Goal: Navigation & Orientation: Understand site structure

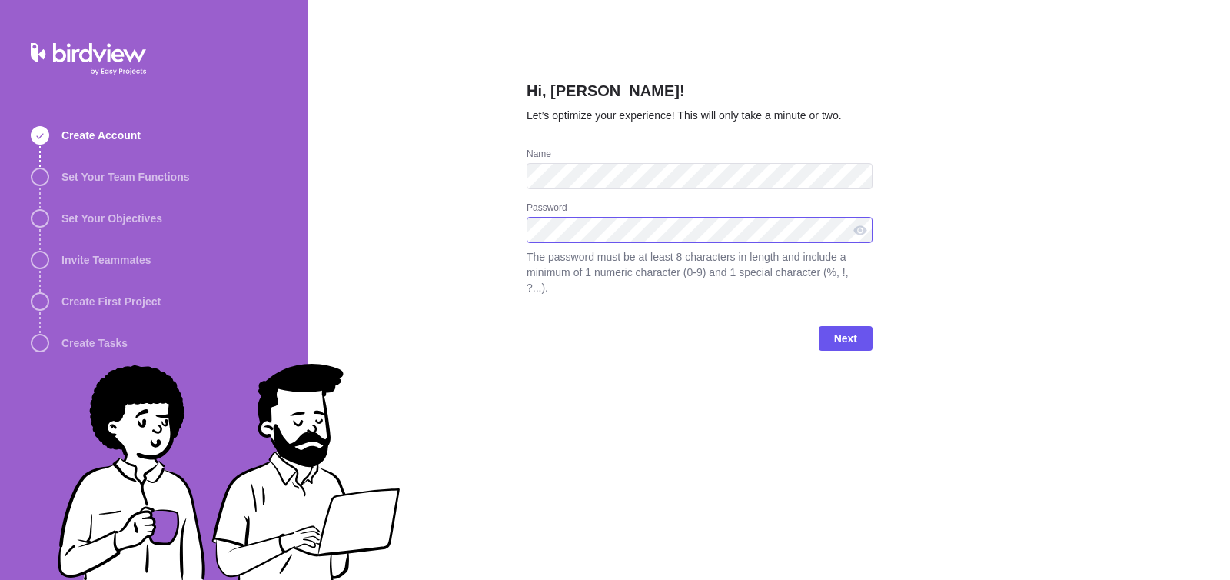
click at [527, 217] on protonpass-control-f1c6 at bounding box center [527, 217] width 0 height 0
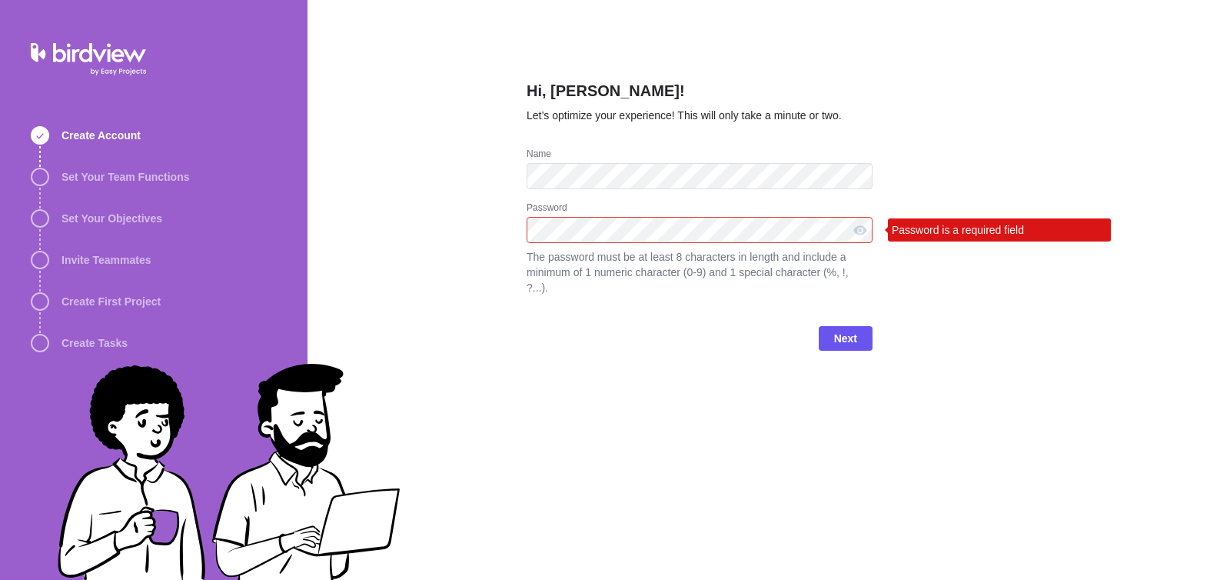
click at [582, 314] on div "Next" at bounding box center [700, 344] width 346 height 61
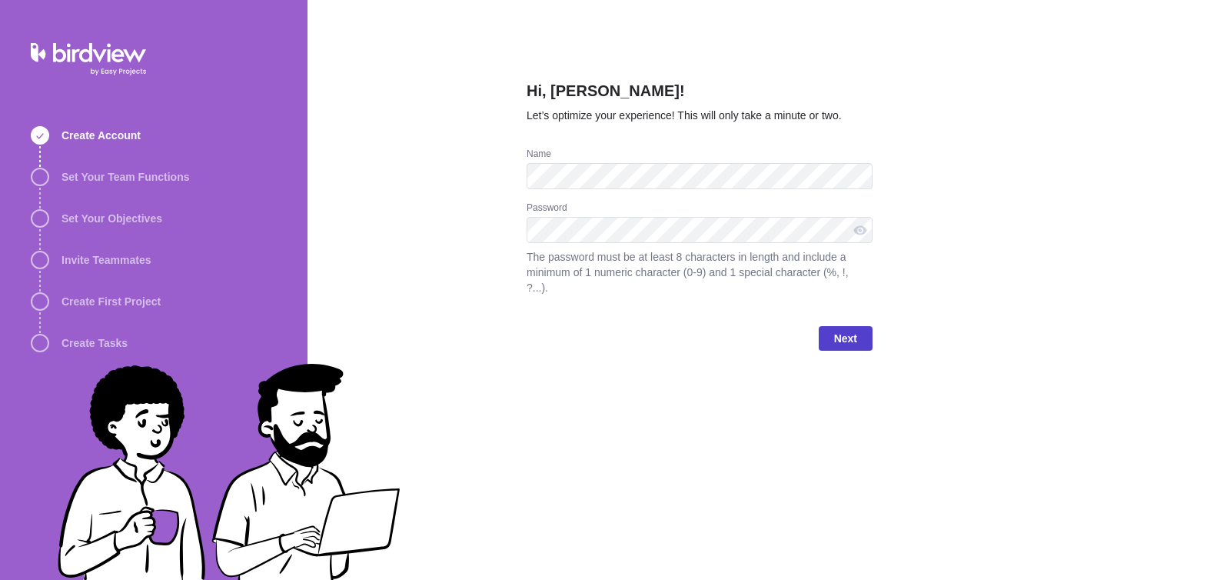
click at [849, 329] on span "Next" at bounding box center [845, 338] width 23 height 18
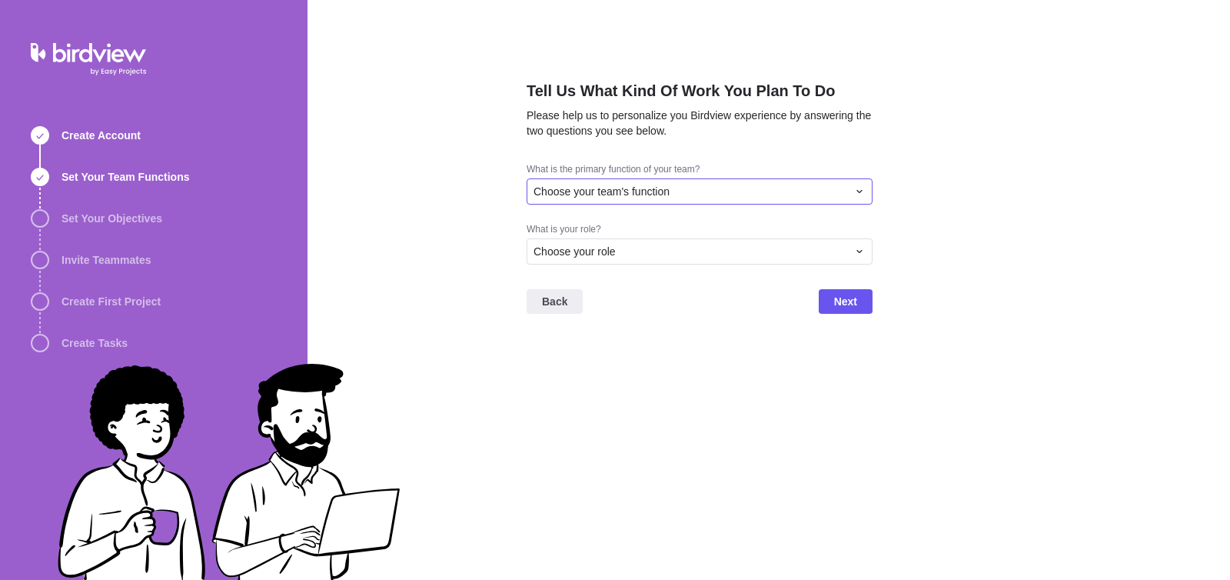
click at [750, 191] on div "Choose your team's function" at bounding box center [691, 191] width 314 height 15
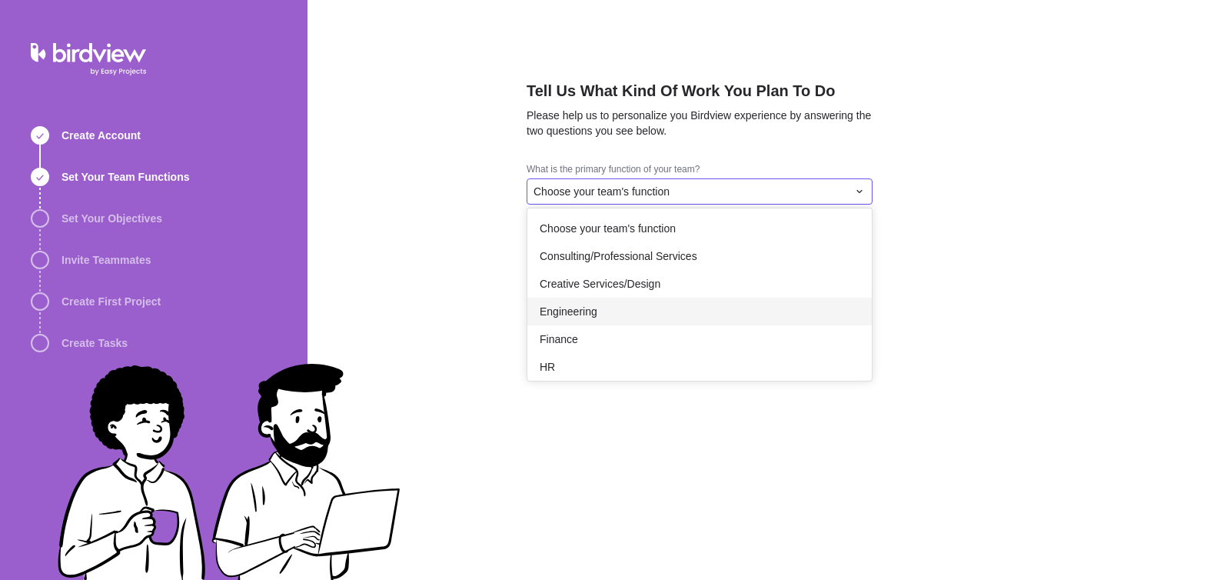
click at [590, 309] on span "Engineering" at bounding box center [569, 311] width 58 height 15
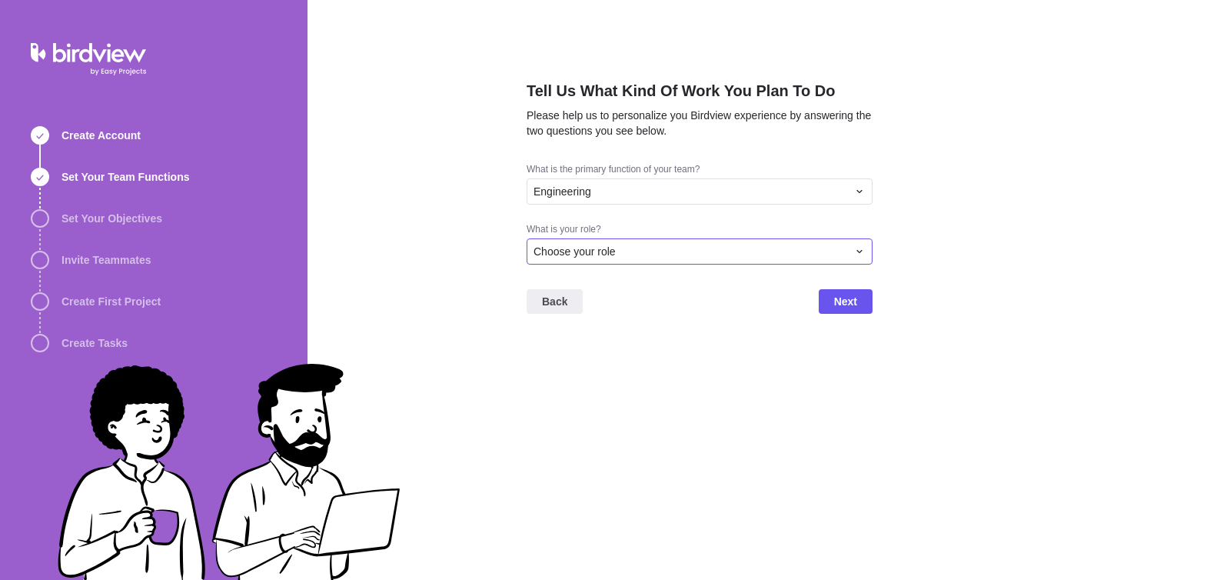
click at [629, 245] on div "Choose your role" at bounding box center [691, 251] width 314 height 15
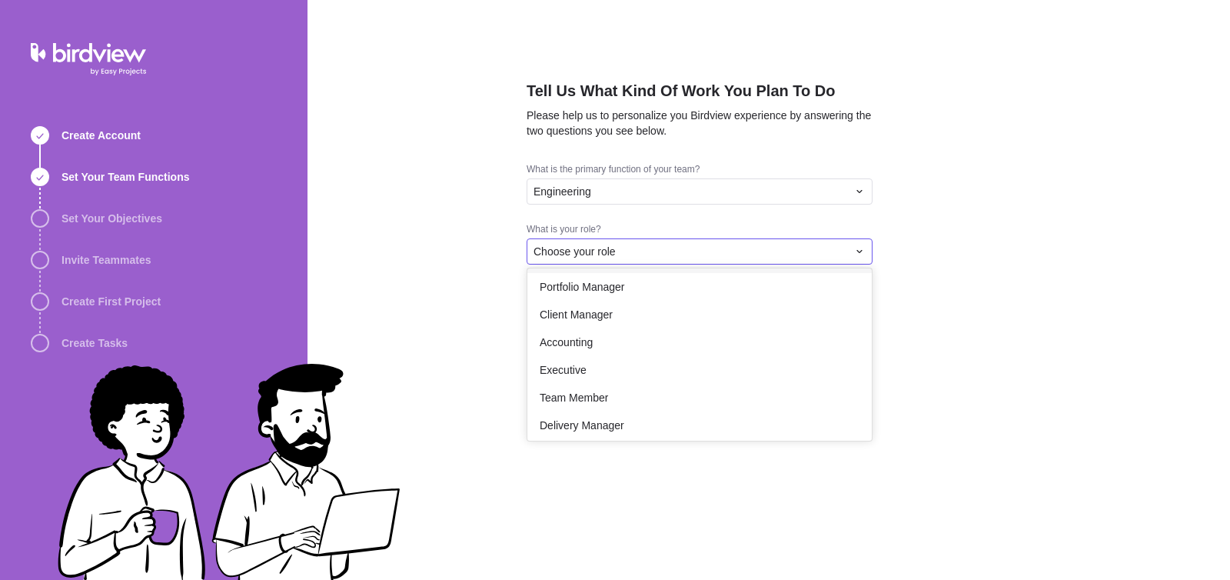
scroll to position [89, 0]
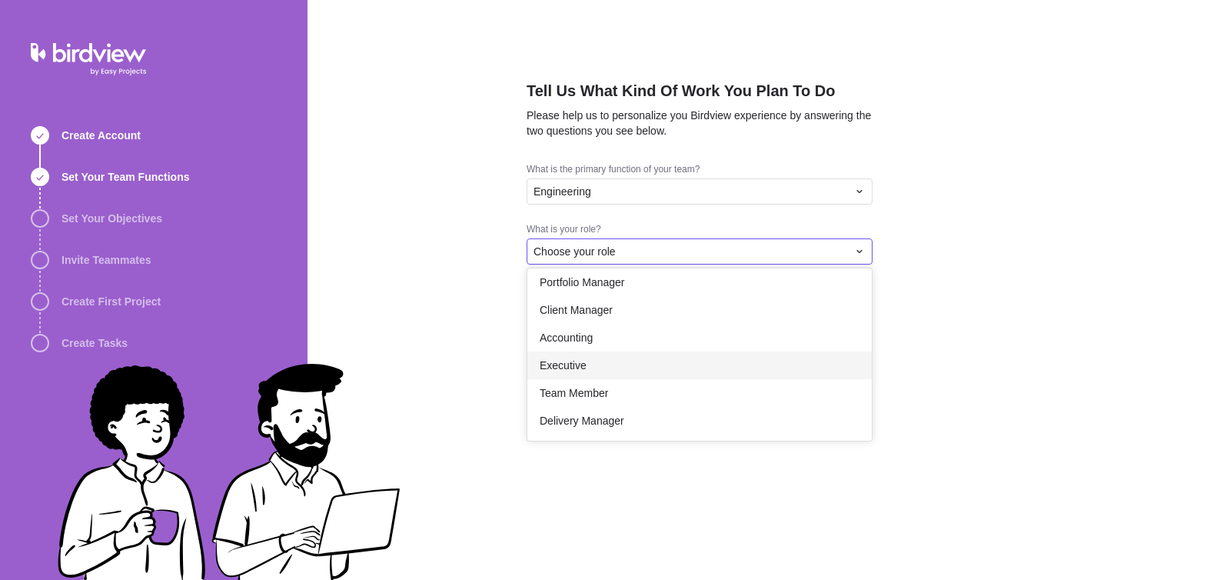
drag, startPoint x: 581, startPoint y: 348, endPoint x: 579, endPoint y: 364, distance: 15.5
click at [579, 364] on div "Choose your role Project Manager Resource Manager Portfolio Manager Client Mana…" at bounding box center [699, 354] width 344 height 172
click at [579, 364] on span "Executive" at bounding box center [563, 364] width 47 height 15
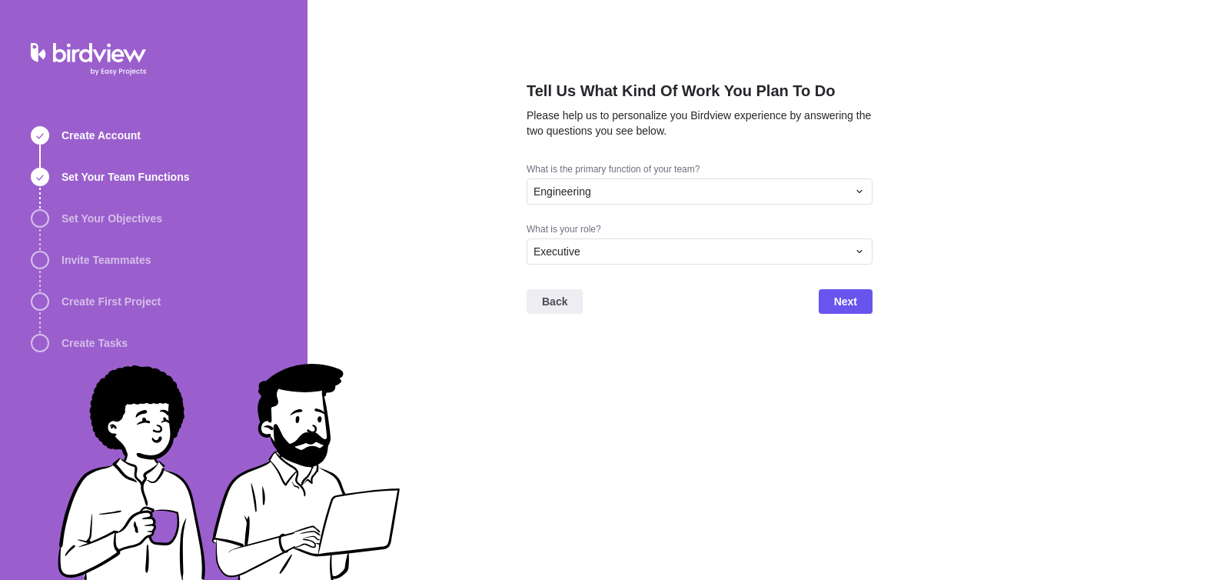
click at [852, 314] on div "Back Next" at bounding box center [700, 307] width 346 height 61
click at [853, 307] on span "Next" at bounding box center [845, 301] width 23 height 18
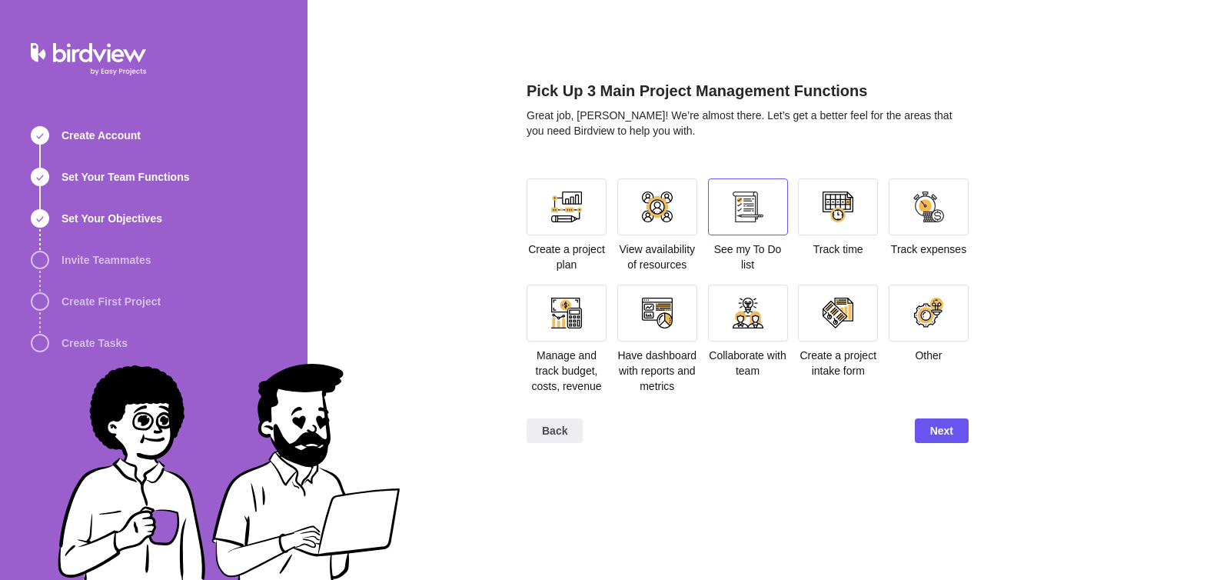
click at [743, 209] on div at bounding box center [748, 206] width 31 height 31
click at [746, 313] on div at bounding box center [748, 313] width 31 height 31
click at [930, 425] on span "Next" at bounding box center [941, 430] width 23 height 18
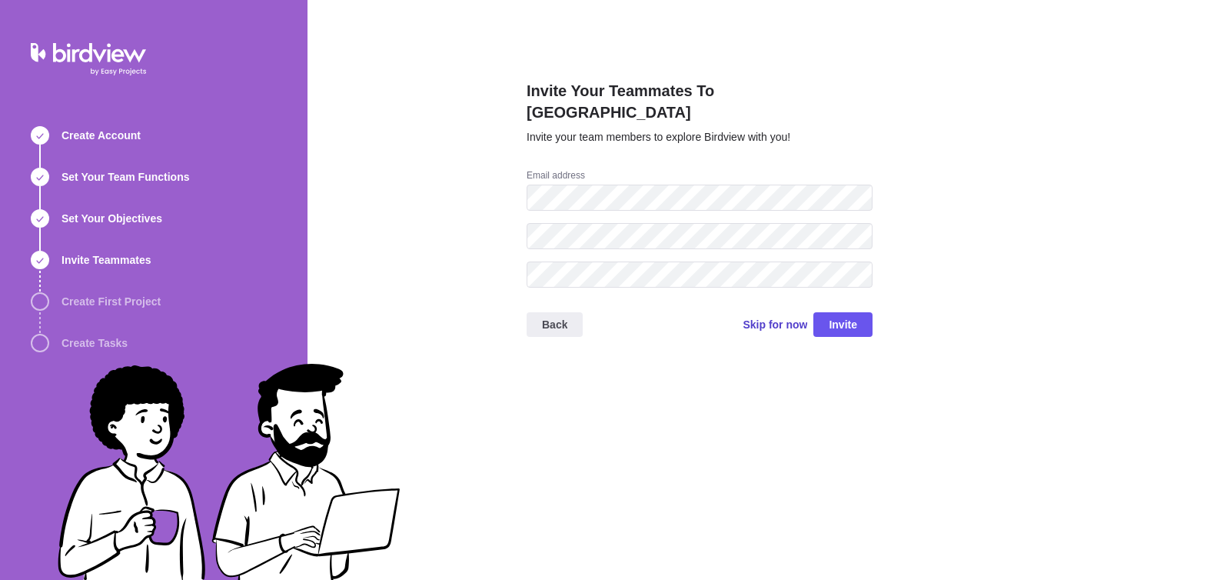
click at [782, 317] on span "Skip for now" at bounding box center [775, 324] width 65 height 15
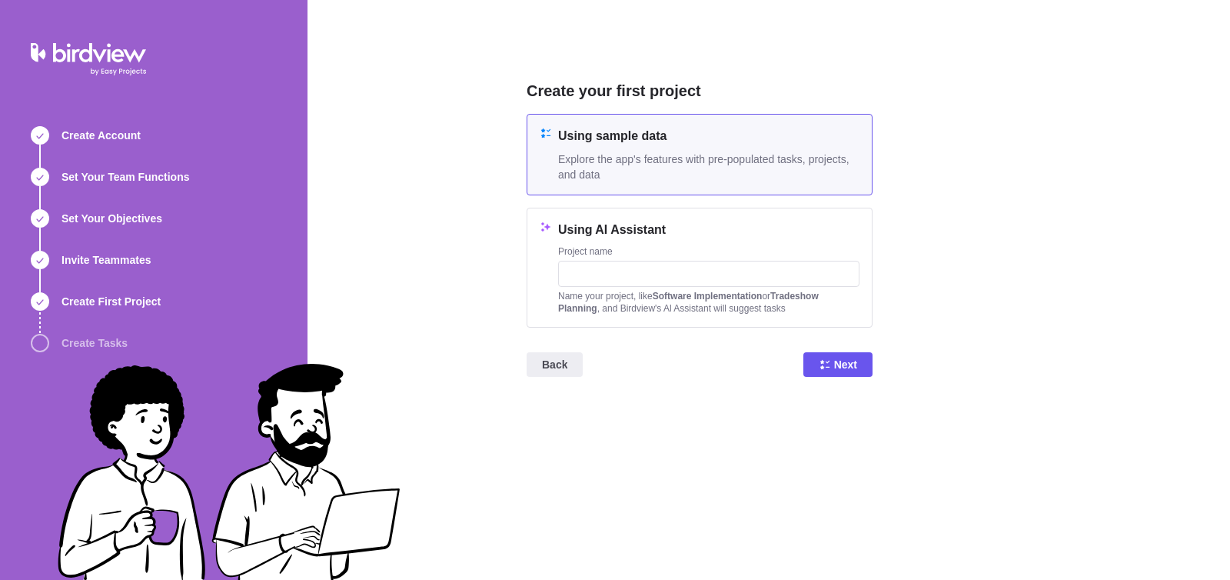
click at [690, 158] on span "Explore the app's features with pre-populated tasks, projects, and data" at bounding box center [708, 166] width 301 height 31
click at [849, 364] on span "Next" at bounding box center [845, 364] width 23 height 18
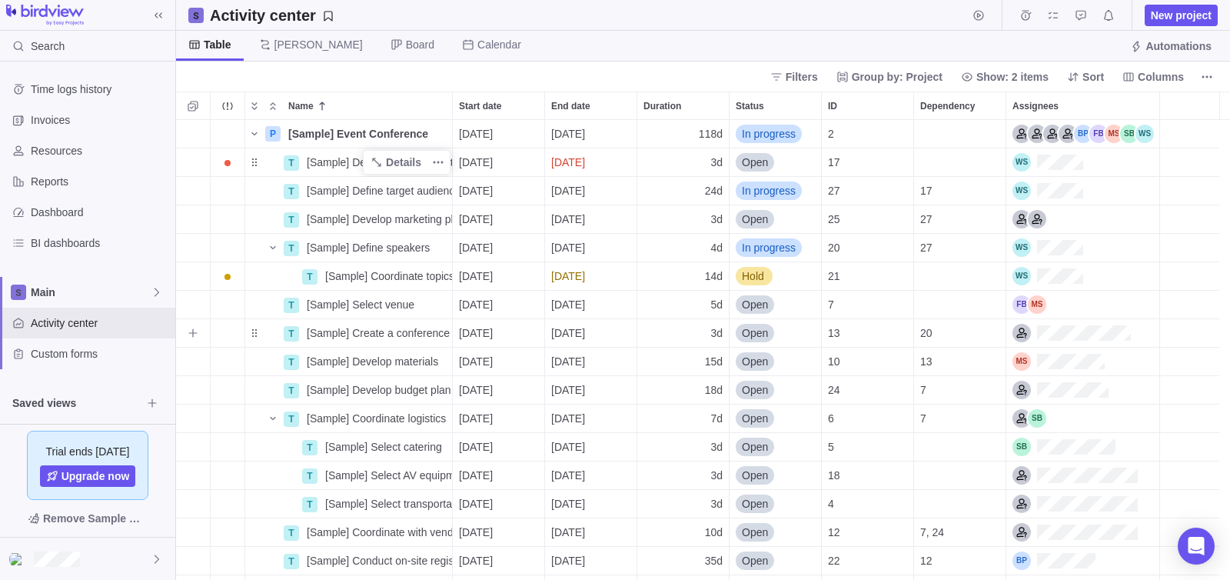
scroll to position [449, 1042]
click at [61, 204] on span "Dashboard" at bounding box center [100, 211] width 138 height 15
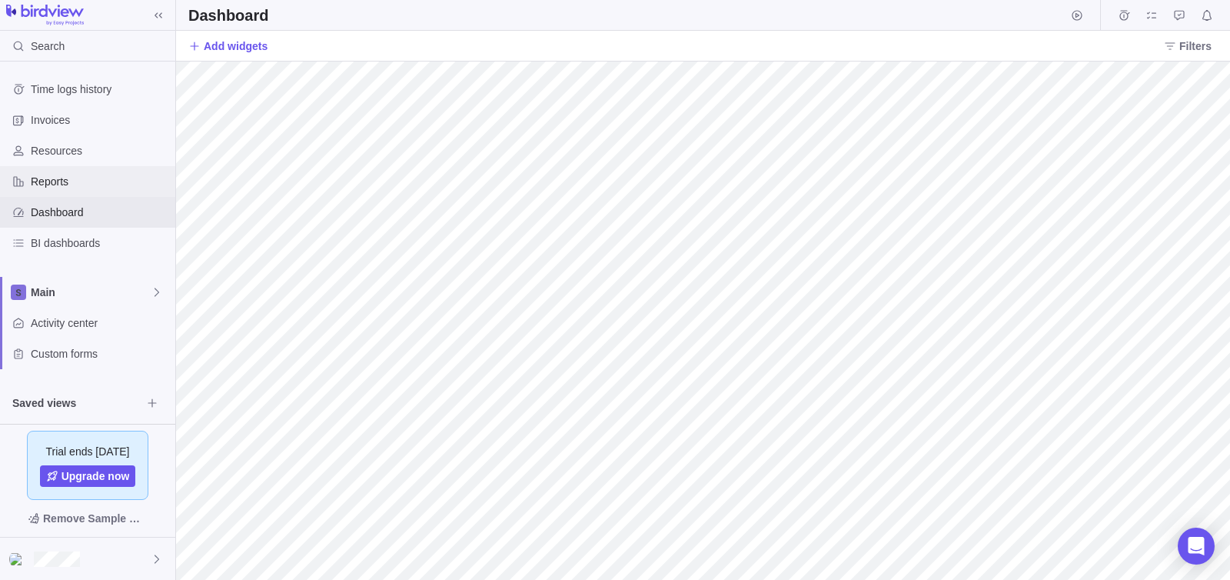
click at [58, 180] on span "Reports" at bounding box center [100, 181] width 138 height 15
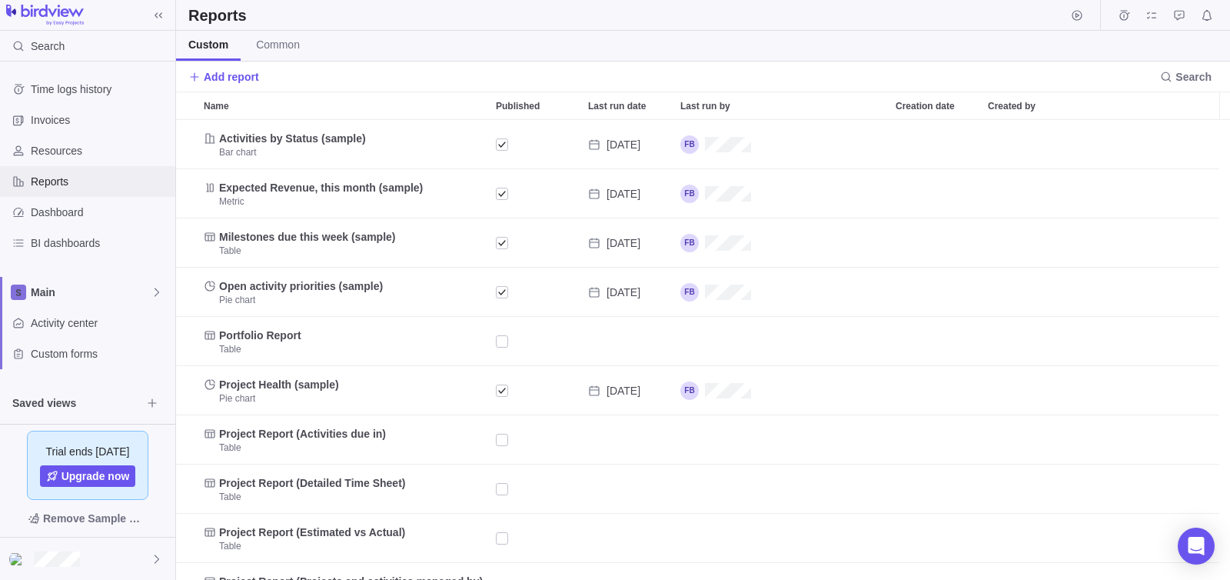
scroll to position [449, 1042]
click at [58, 148] on span "Resources" at bounding box center [100, 150] width 138 height 15
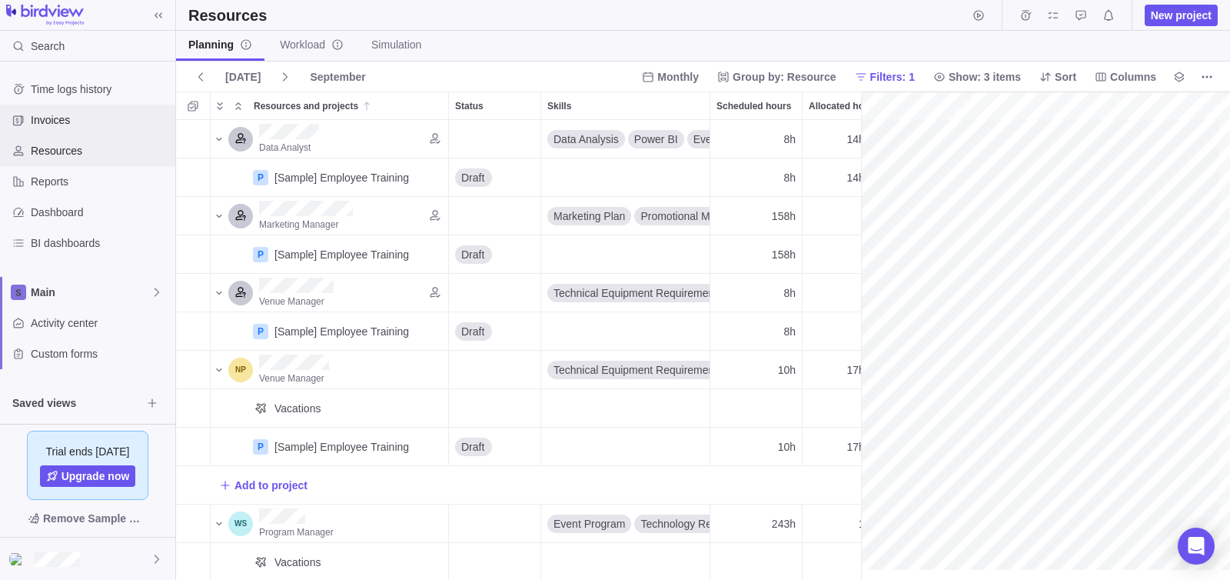
scroll to position [0, 261]
click at [56, 122] on span "Invoices" at bounding box center [100, 119] width 138 height 15
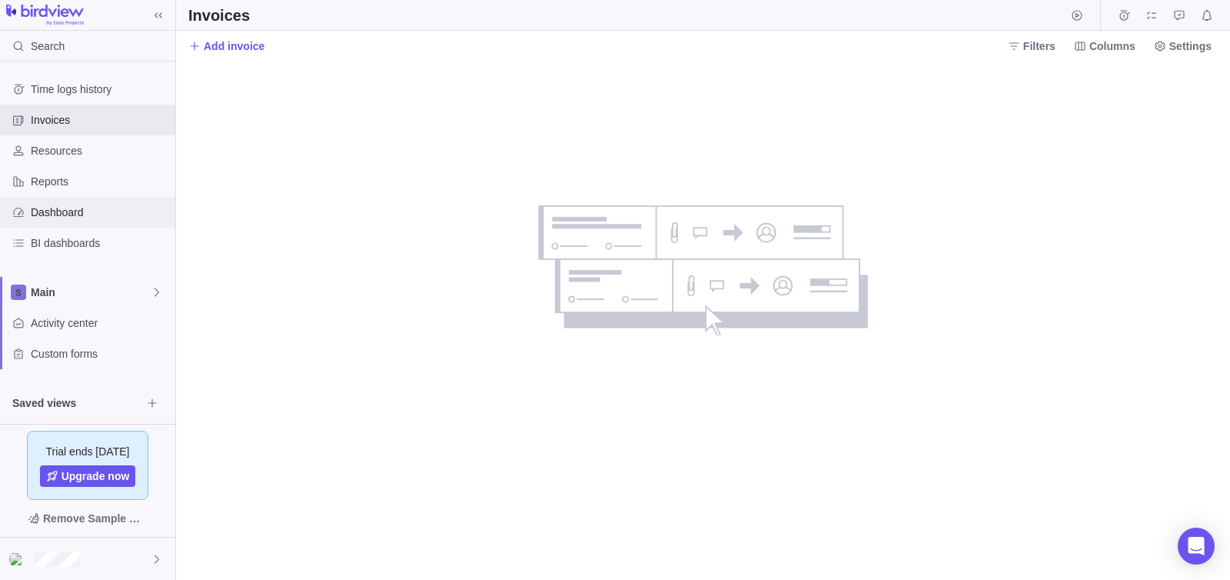
click at [55, 214] on span "Dashboard" at bounding box center [100, 211] width 138 height 15
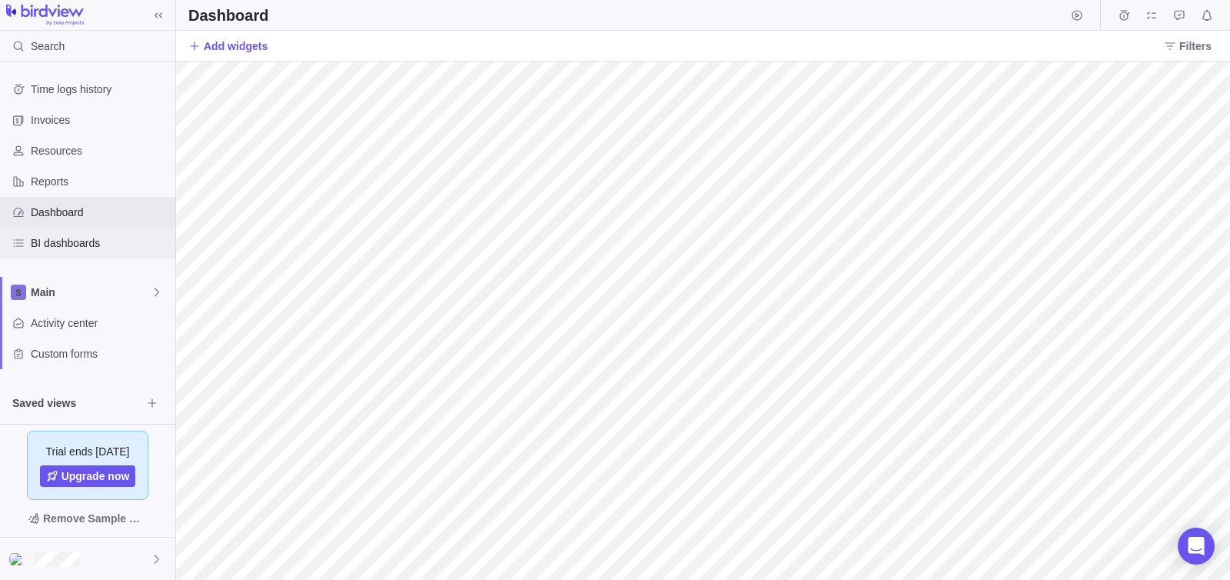
click at [58, 244] on span "BI dashboards" at bounding box center [100, 242] width 138 height 15
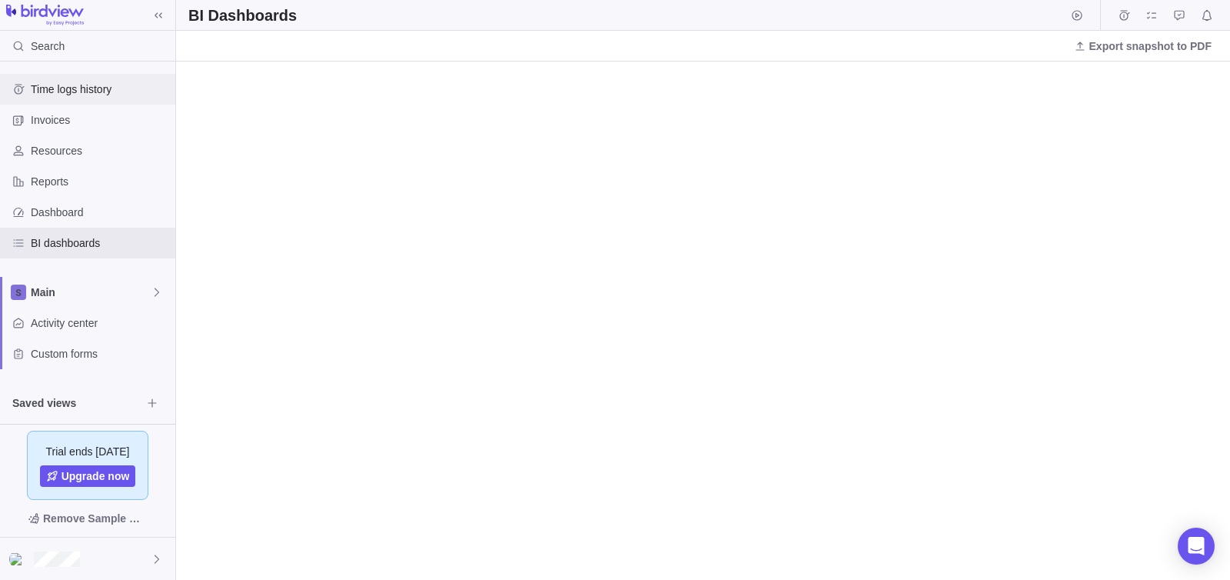
click at [99, 91] on span "Time logs history" at bounding box center [100, 88] width 138 height 15
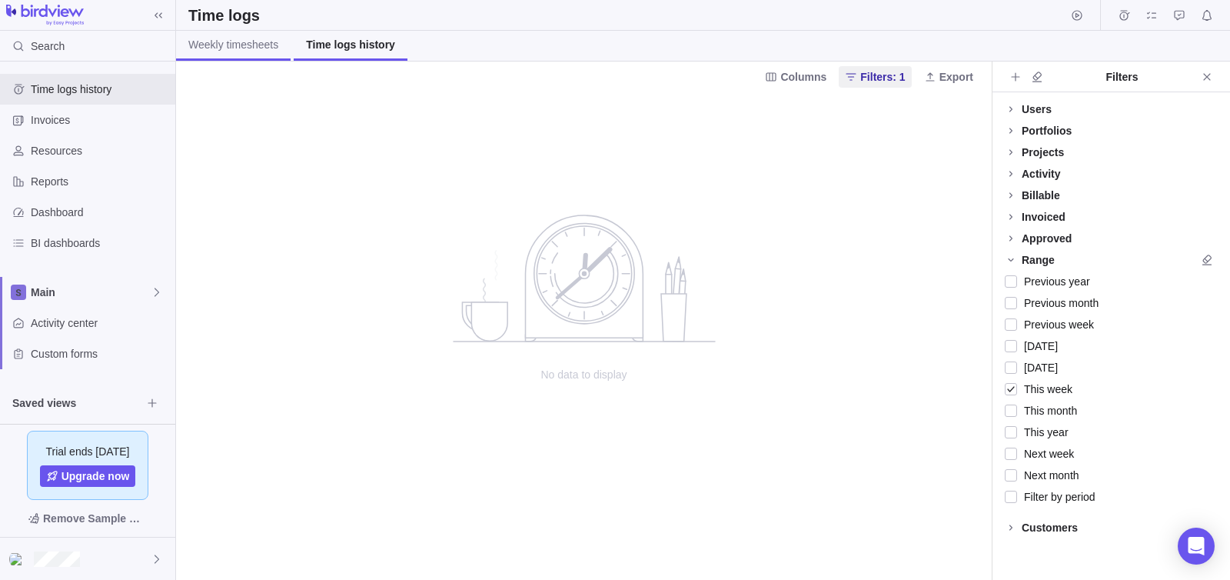
click at [252, 45] on span "Weekly timesheets" at bounding box center [233, 44] width 90 height 15
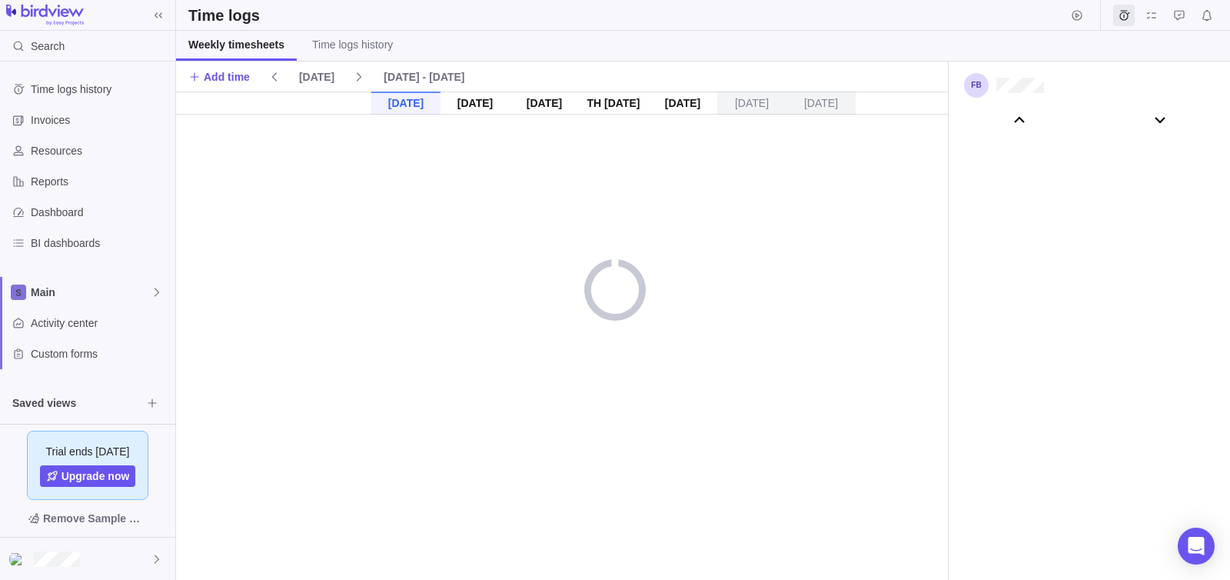
scroll to position [85744, 0]
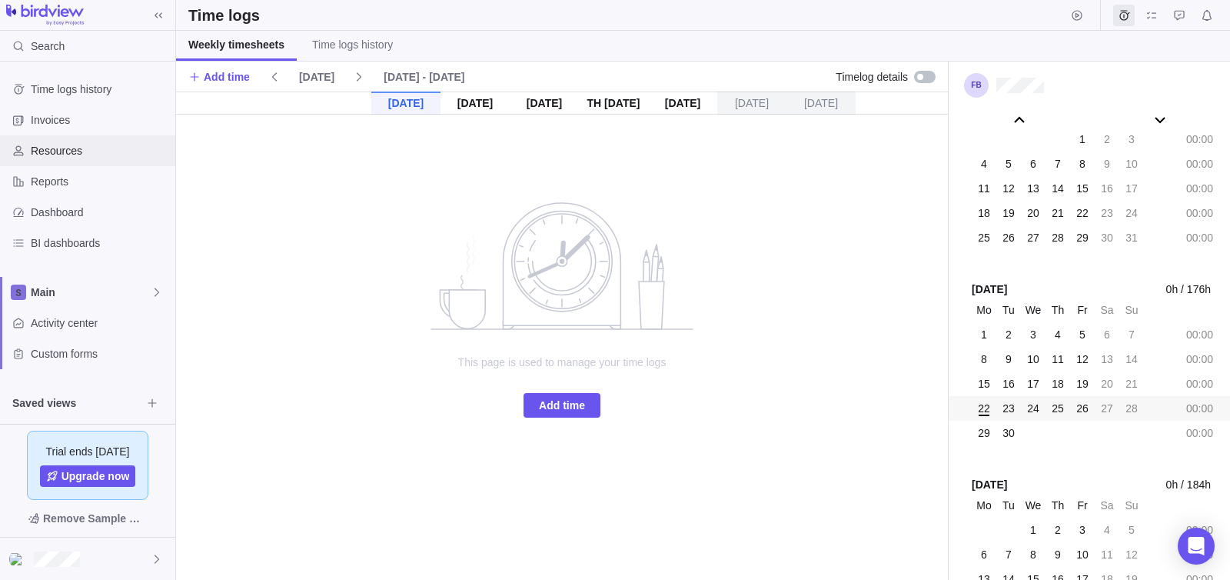
click at [58, 155] on span "Resources" at bounding box center [100, 150] width 138 height 15
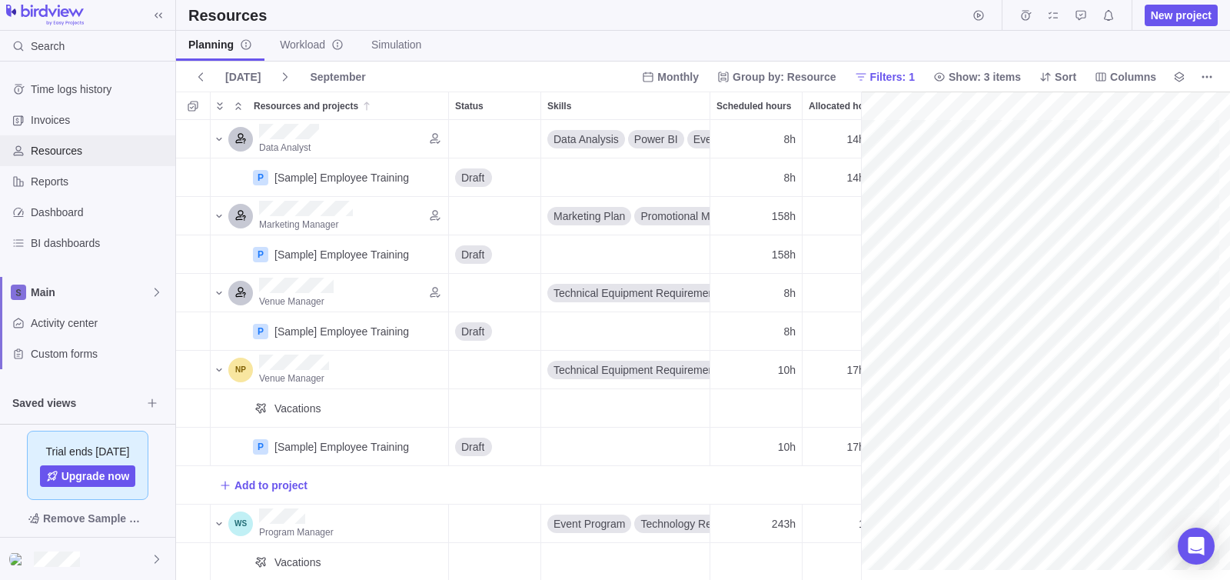
scroll to position [0, 261]
click at [58, 204] on span "Dashboard" at bounding box center [100, 211] width 138 height 15
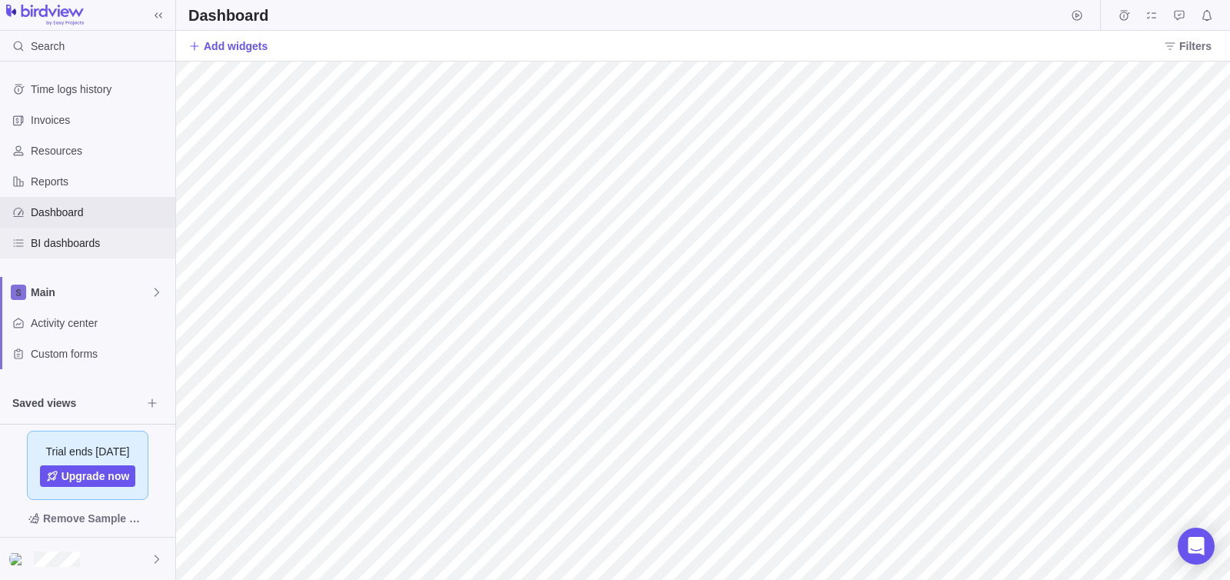
click at [65, 241] on span "BI dashboards" at bounding box center [100, 242] width 138 height 15
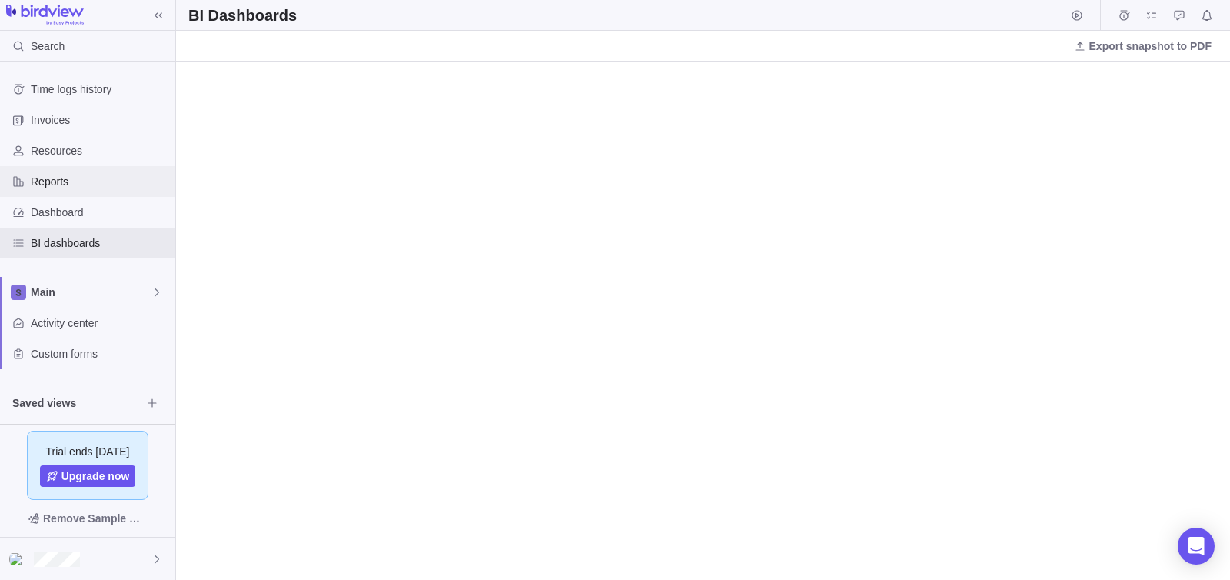
click at [69, 176] on span "Reports" at bounding box center [100, 181] width 138 height 15
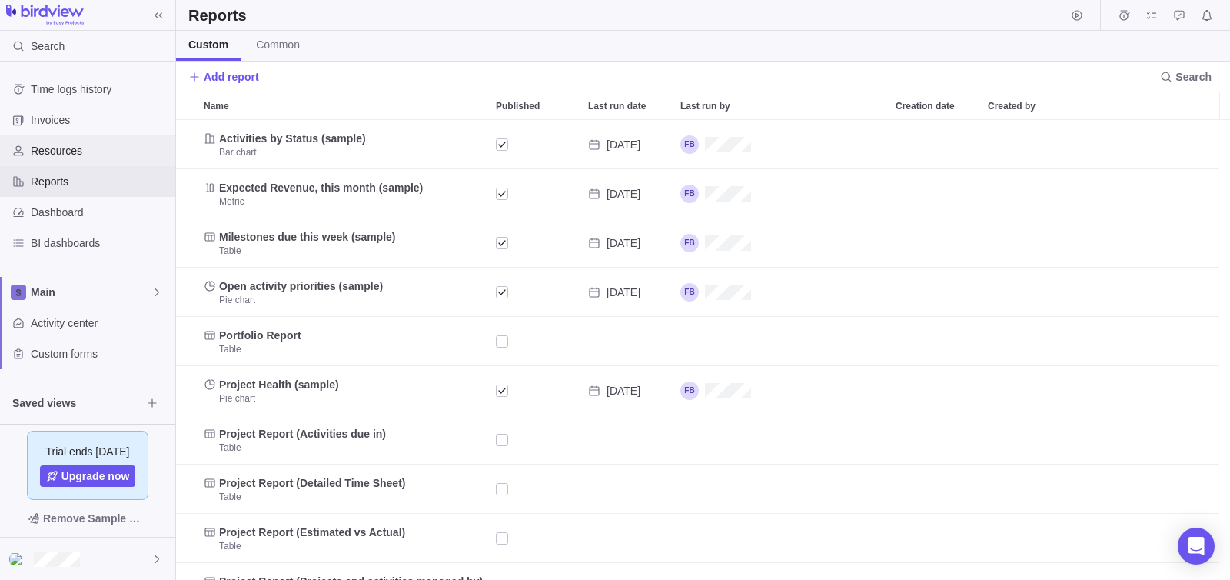
scroll to position [449, 1042]
click at [75, 150] on span "Resources" at bounding box center [100, 150] width 138 height 15
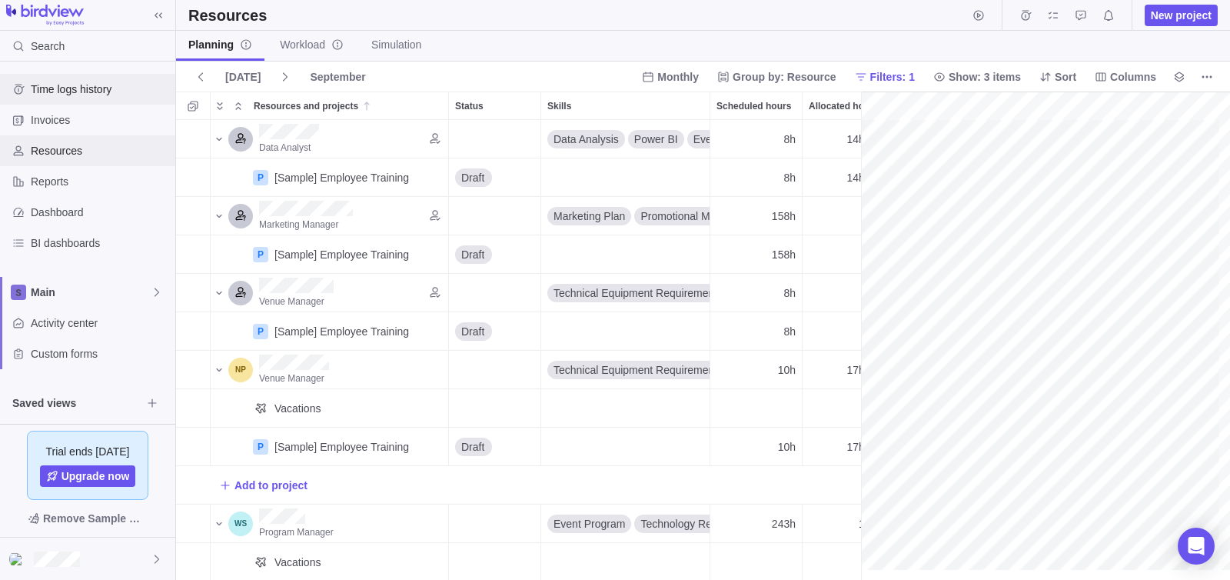
scroll to position [0, 261]
click at [80, 90] on span "Time logs history" at bounding box center [100, 88] width 138 height 15
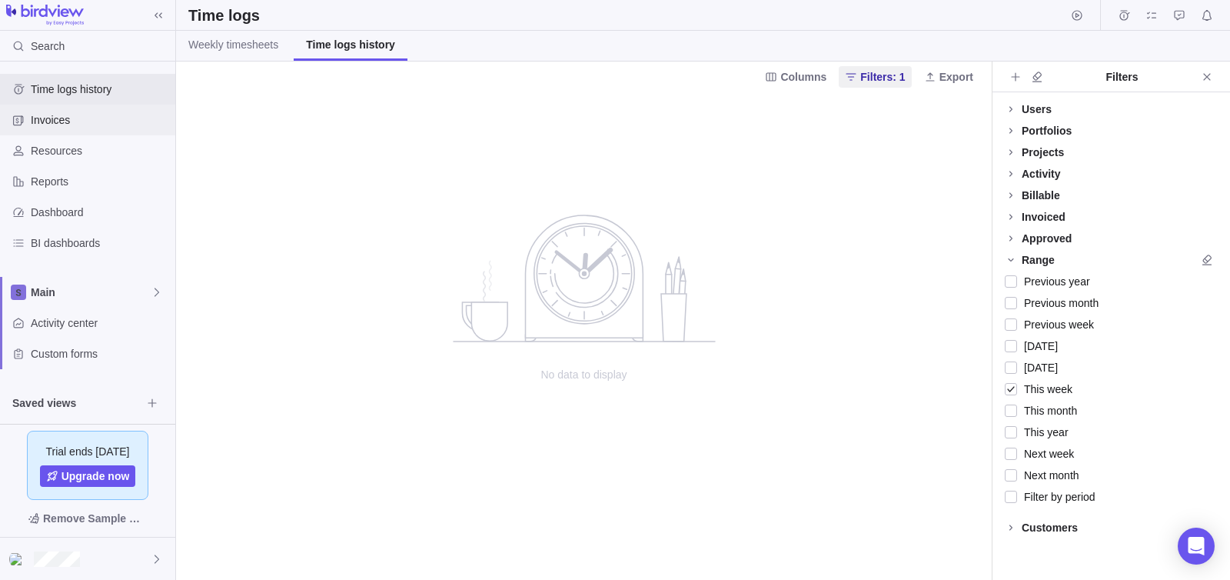
click at [85, 121] on span "Invoices" at bounding box center [100, 119] width 138 height 15
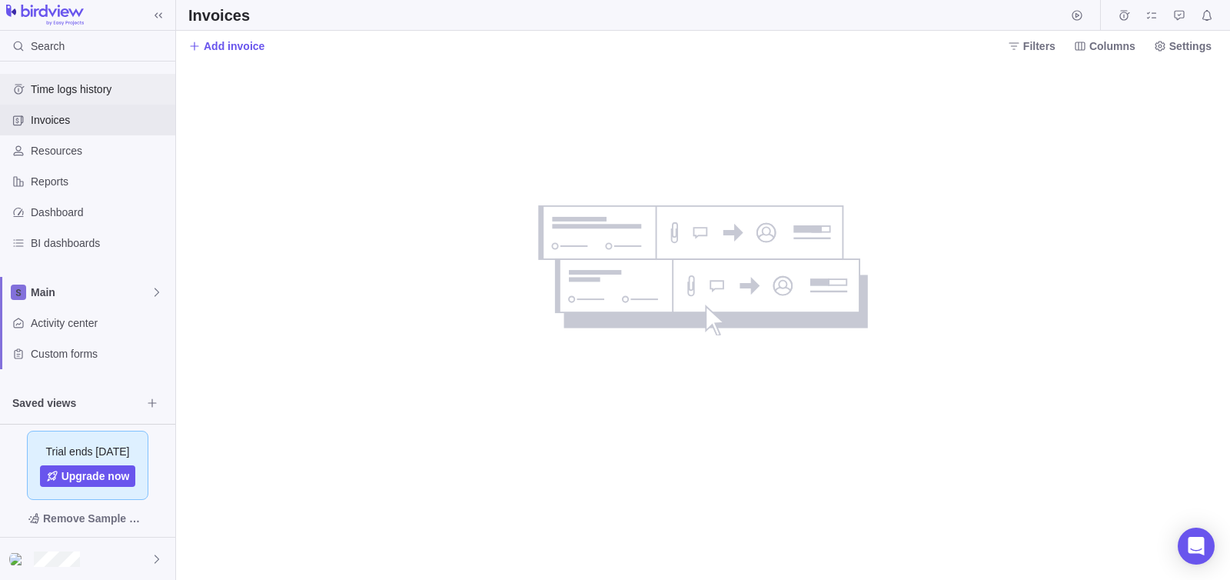
click at [91, 92] on span "Time logs history" at bounding box center [100, 88] width 138 height 15
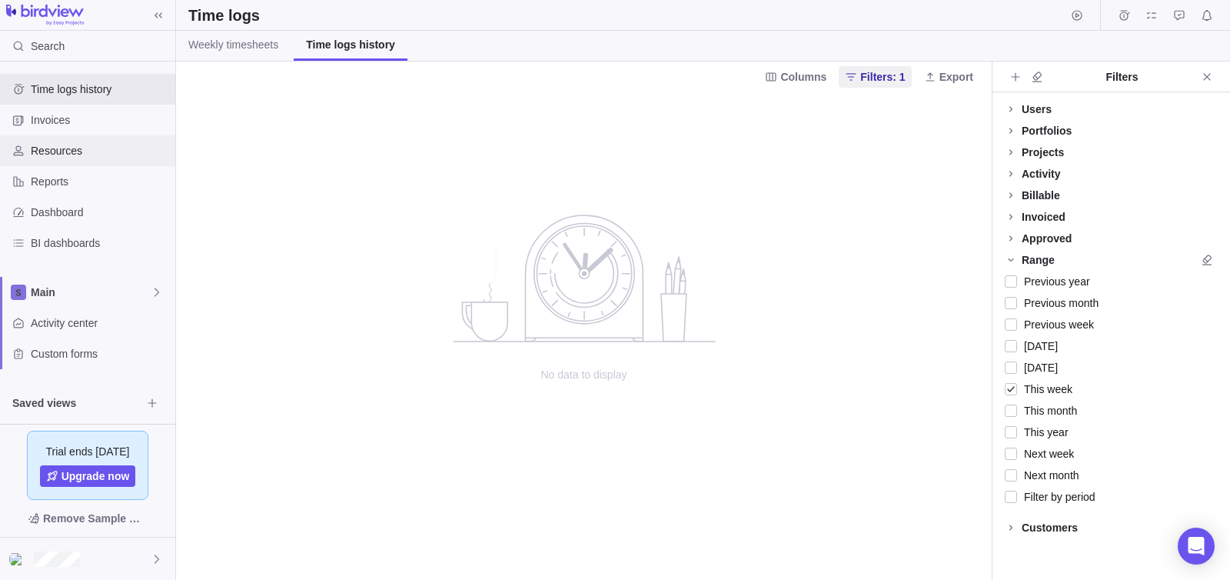
click at [87, 135] on div "Resources" at bounding box center [87, 150] width 175 height 31
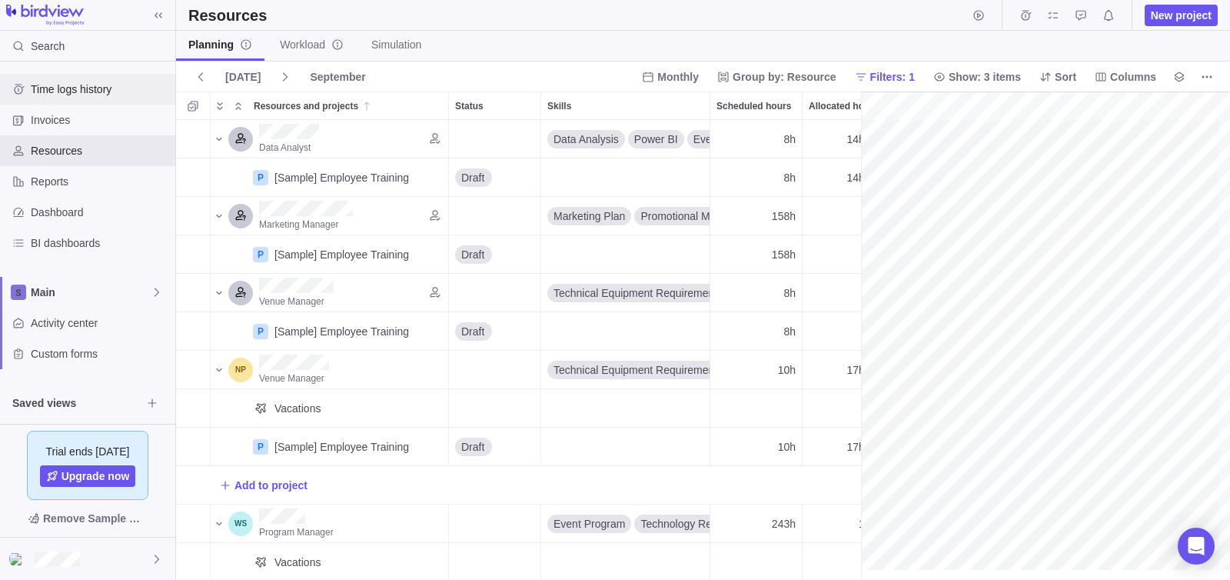
click at [92, 85] on span "Time logs history" at bounding box center [100, 88] width 138 height 15
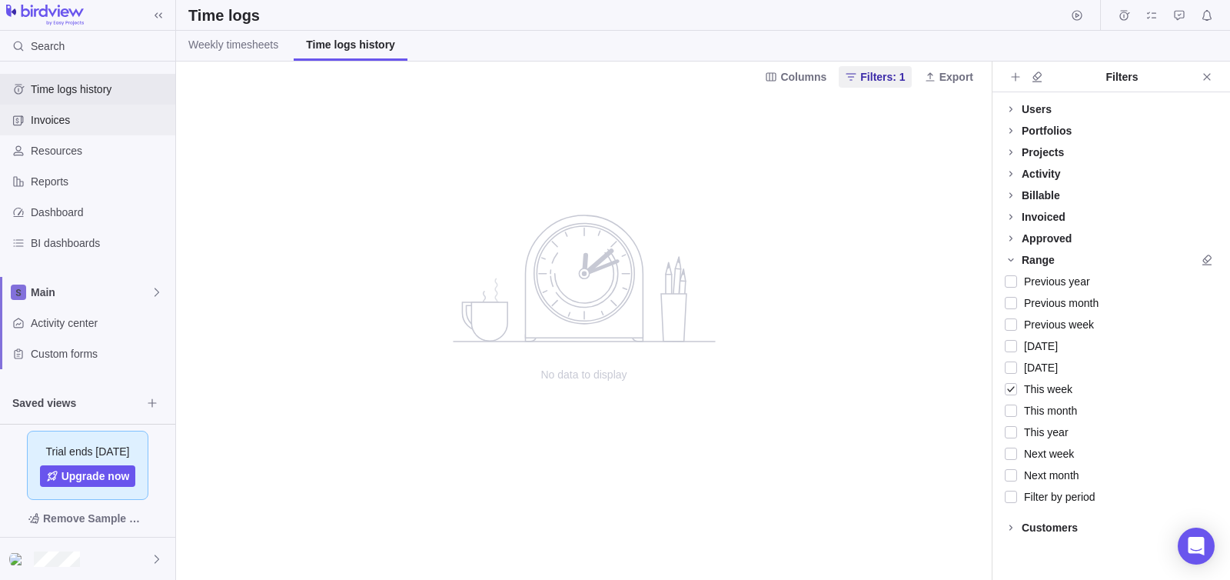
click at [76, 117] on span "Invoices" at bounding box center [100, 119] width 138 height 15
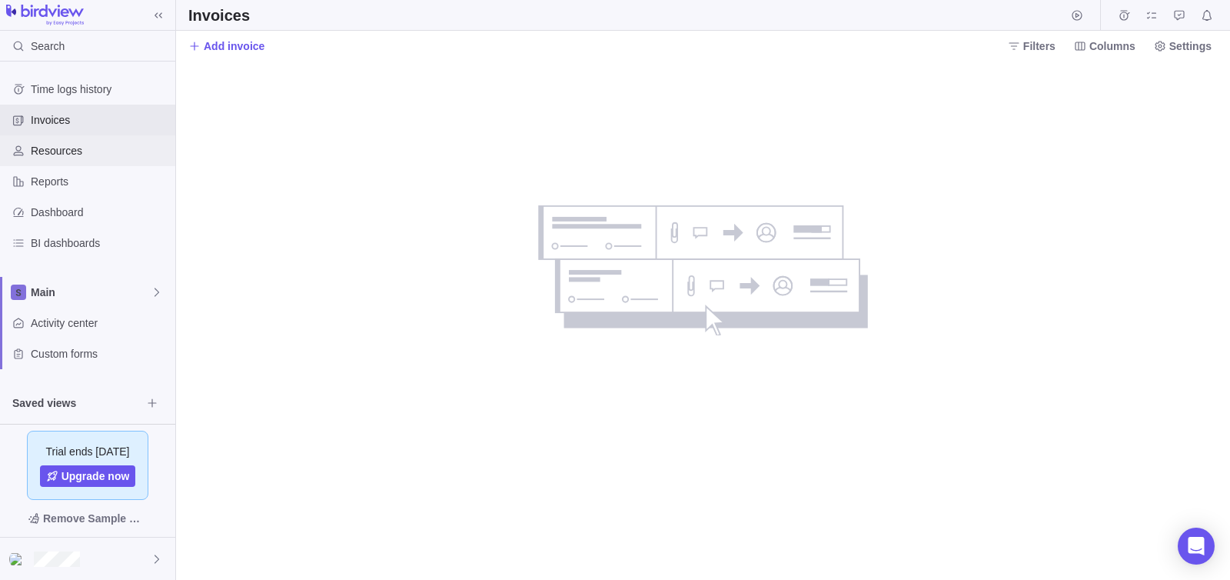
click at [71, 145] on span "Resources" at bounding box center [100, 150] width 138 height 15
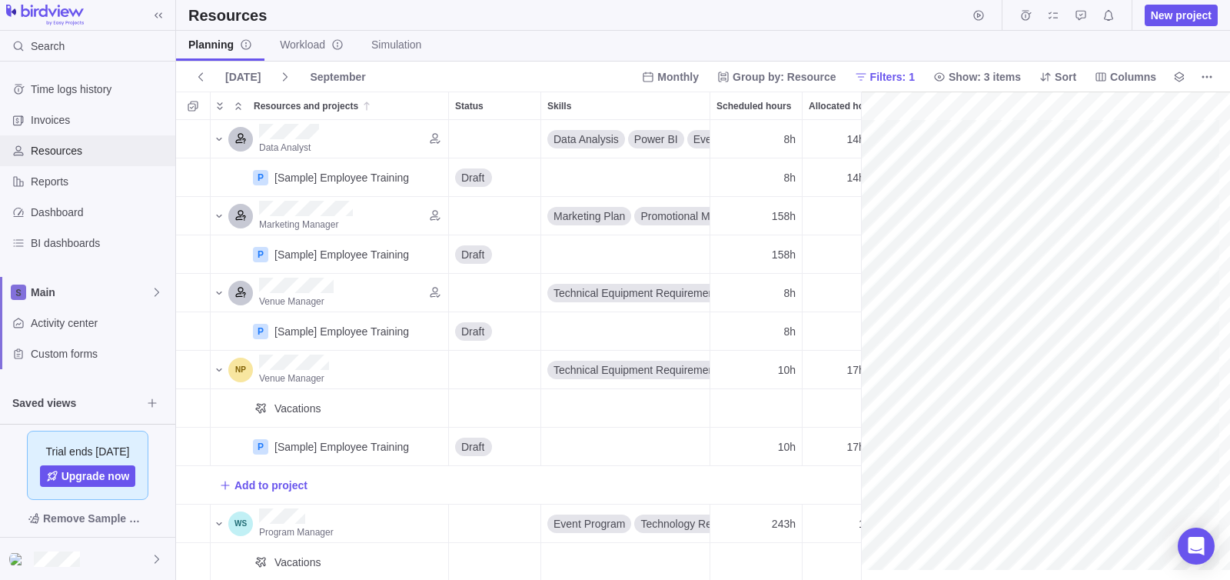
scroll to position [0, 261]
click at [65, 248] on span "BI dashboards" at bounding box center [100, 242] width 138 height 15
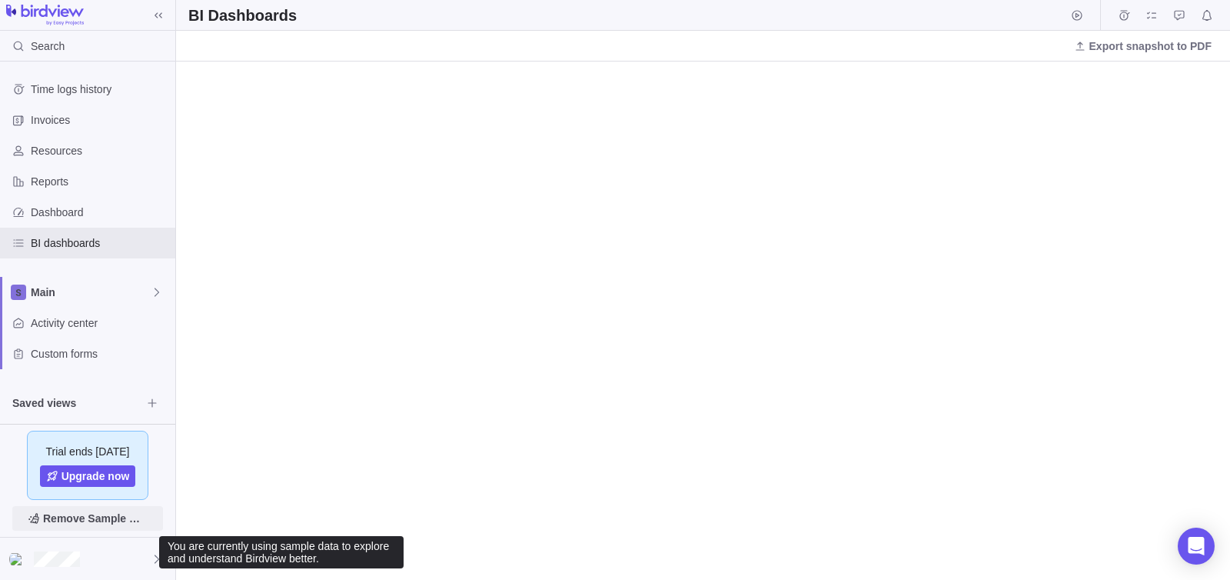
click at [85, 525] on span "Remove Sample Data" at bounding box center [95, 518] width 105 height 18
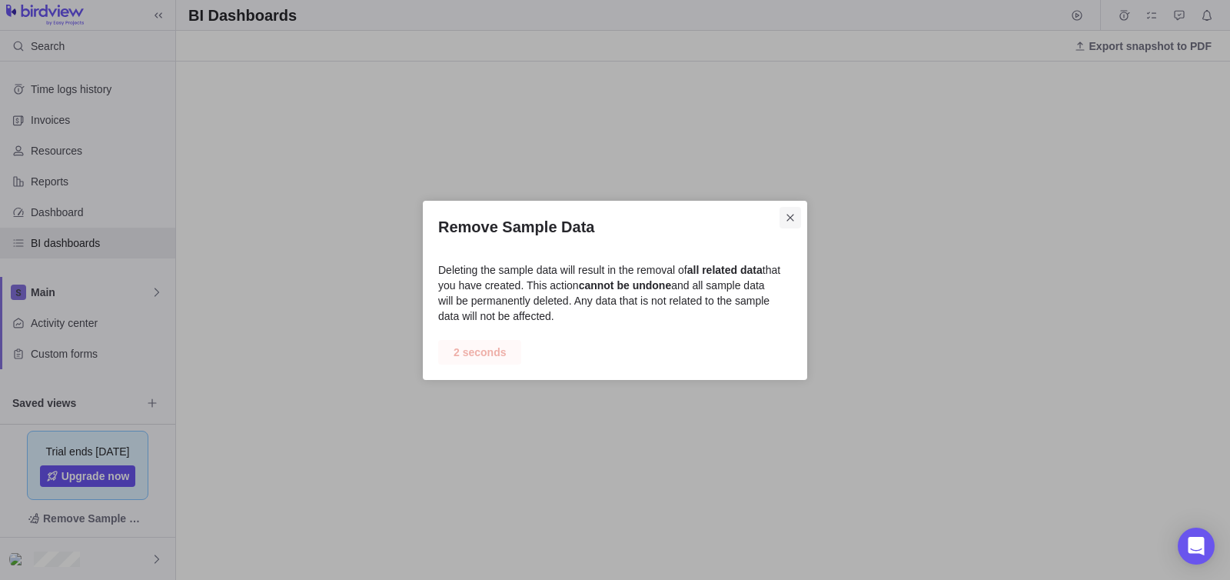
click at [790, 218] on icon "Close" at bounding box center [789, 217] width 7 height 7
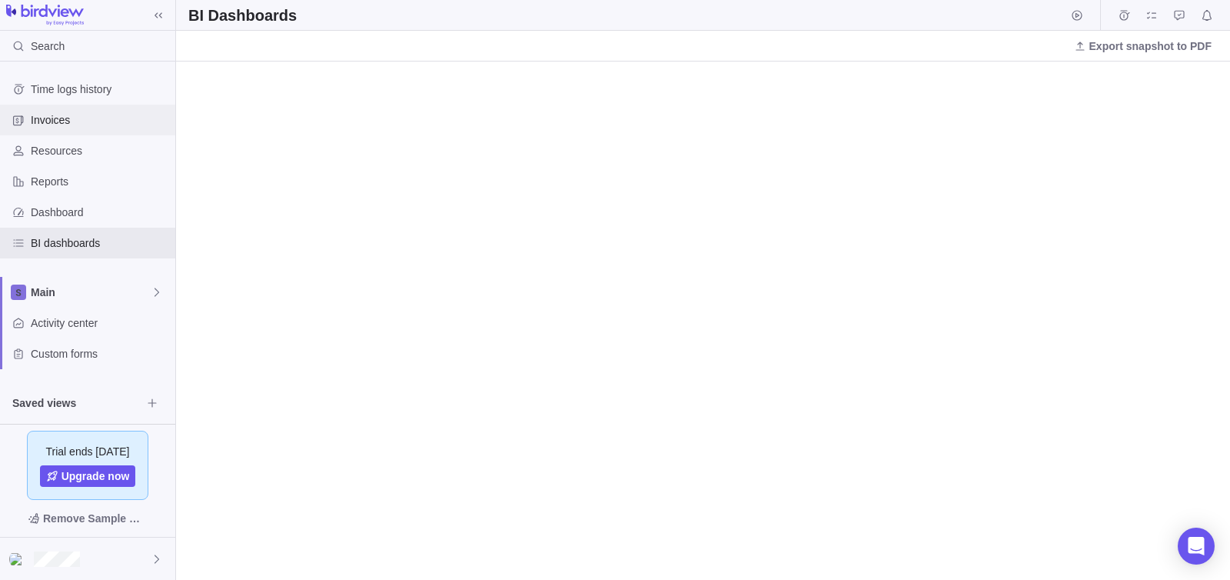
click at [80, 111] on div "Invoices" at bounding box center [87, 120] width 175 height 31
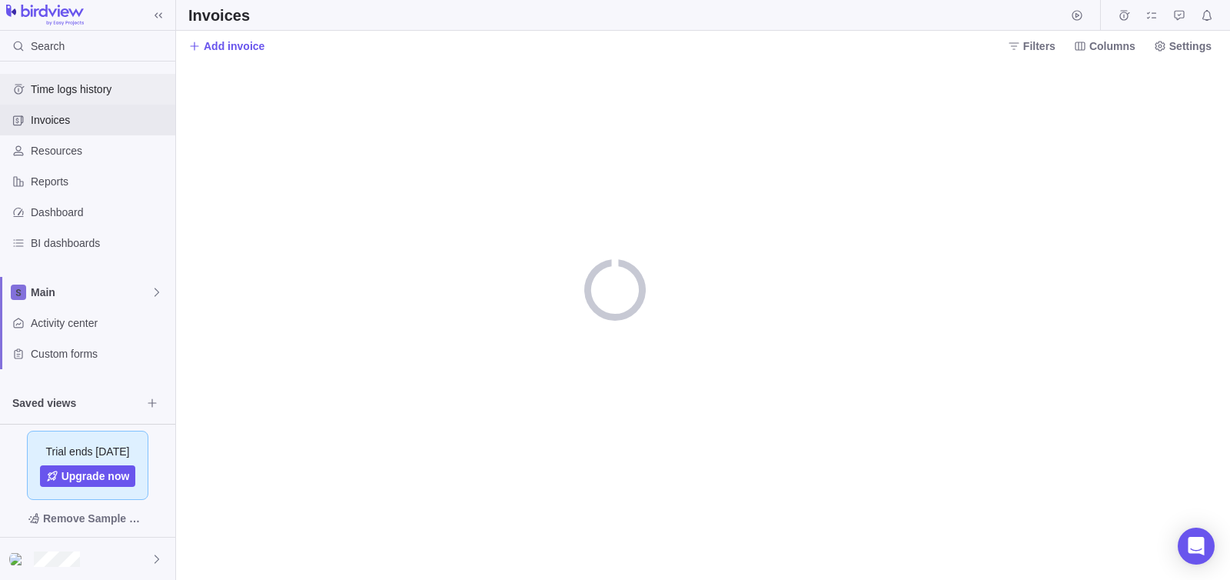
click at [79, 91] on span "Time logs history" at bounding box center [100, 88] width 138 height 15
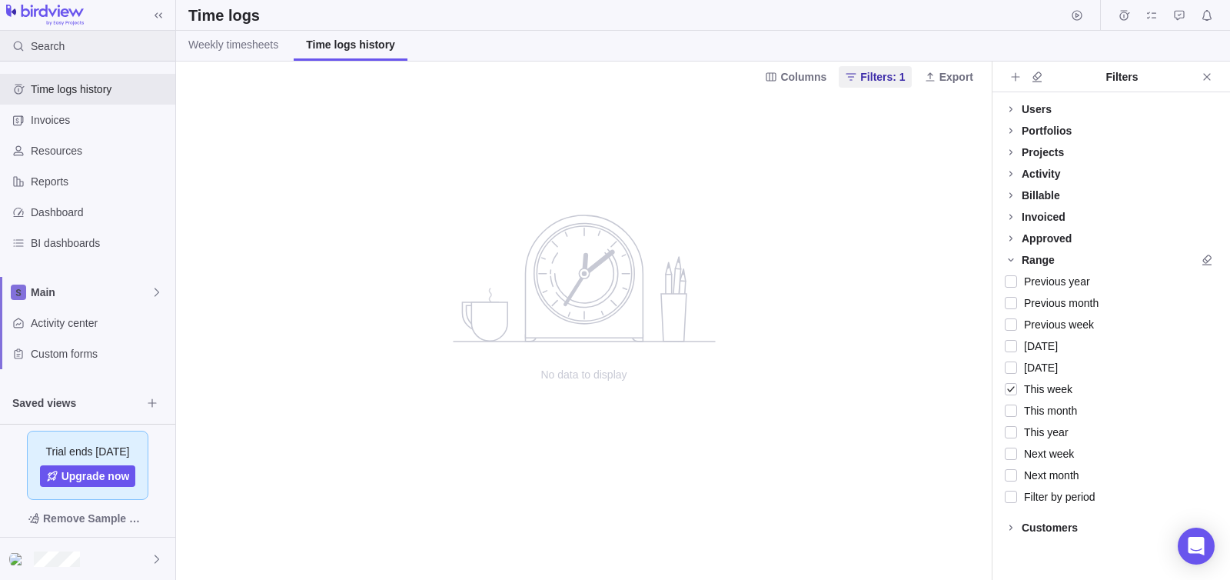
click at [65, 48] on div "Search" at bounding box center [35, 46] width 71 height 31
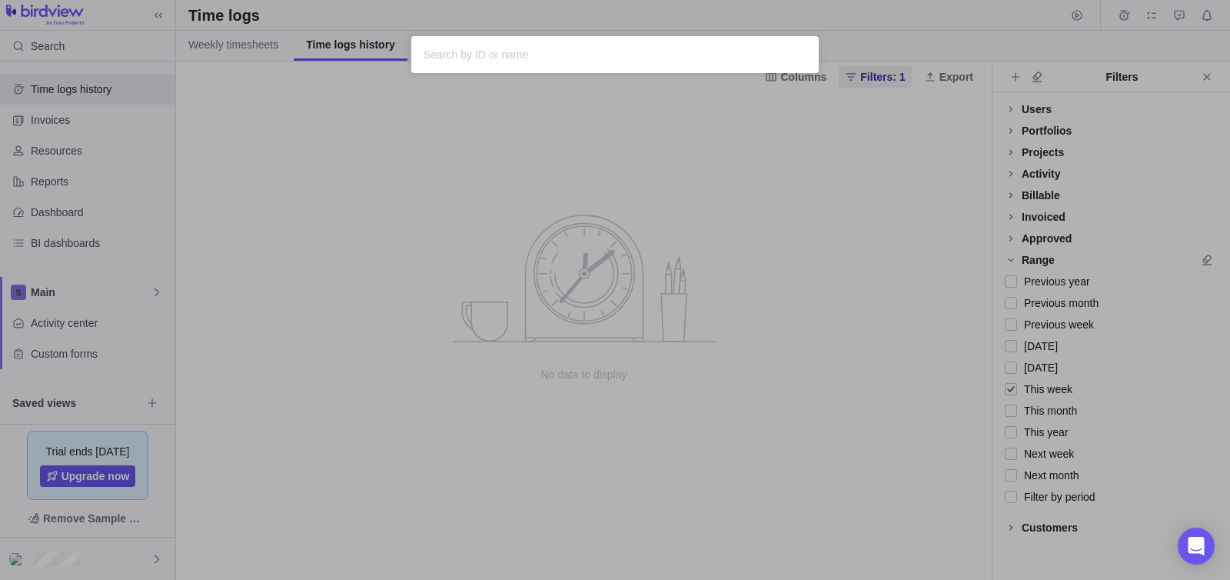
click at [38, 99] on div "Sorry, nothing was found" at bounding box center [615, 290] width 1230 height 580
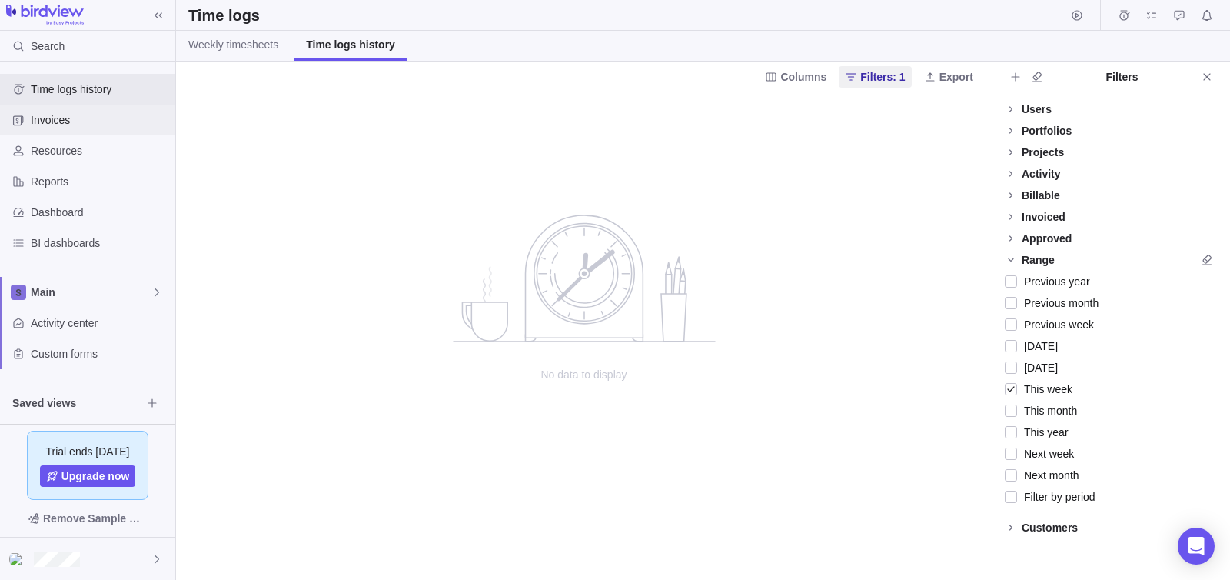
click at [52, 125] on span "Invoices" at bounding box center [100, 119] width 138 height 15
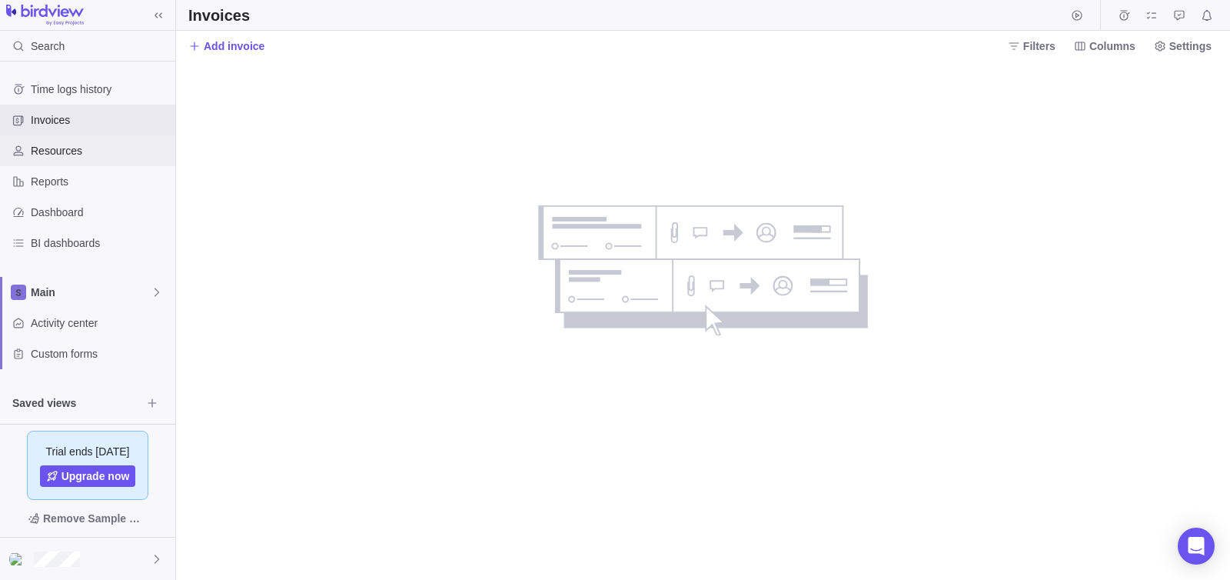
click at [48, 143] on span "Resources" at bounding box center [100, 150] width 138 height 15
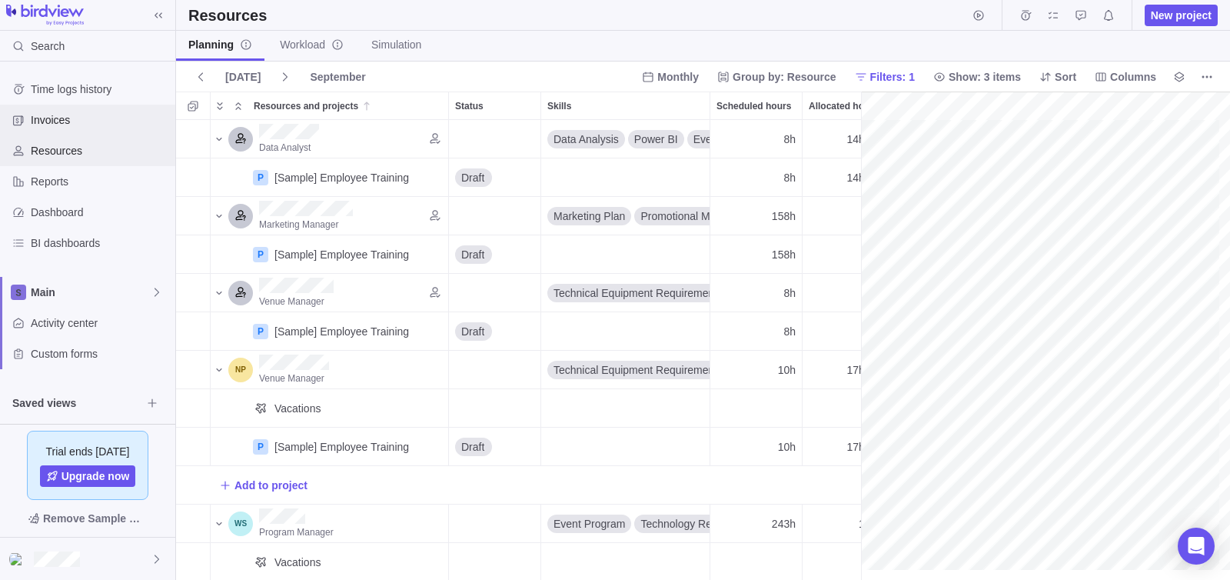
scroll to position [0, 261]
